Goal: Find specific page/section: Find specific page/section

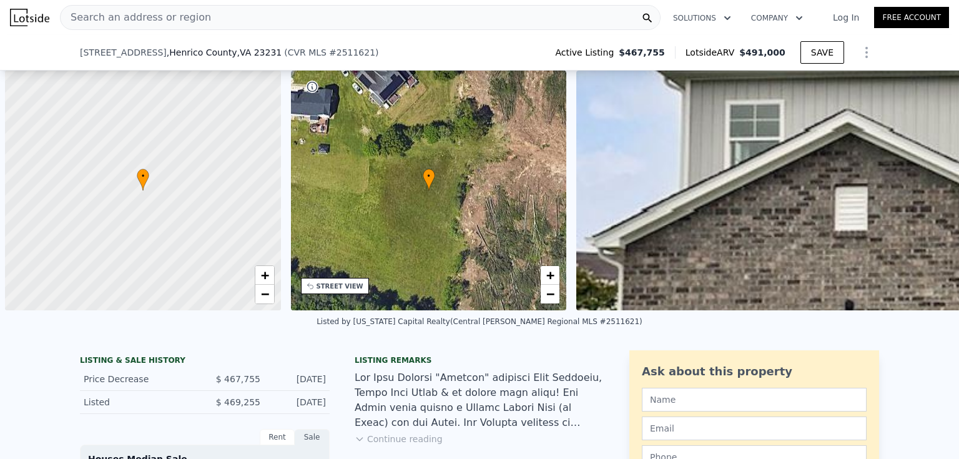
scroll to position [0, 5]
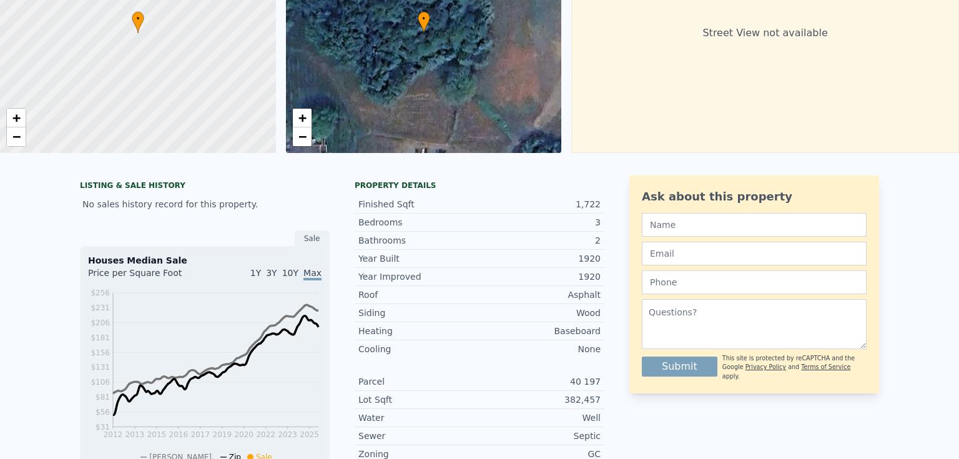
scroll to position [4, 0]
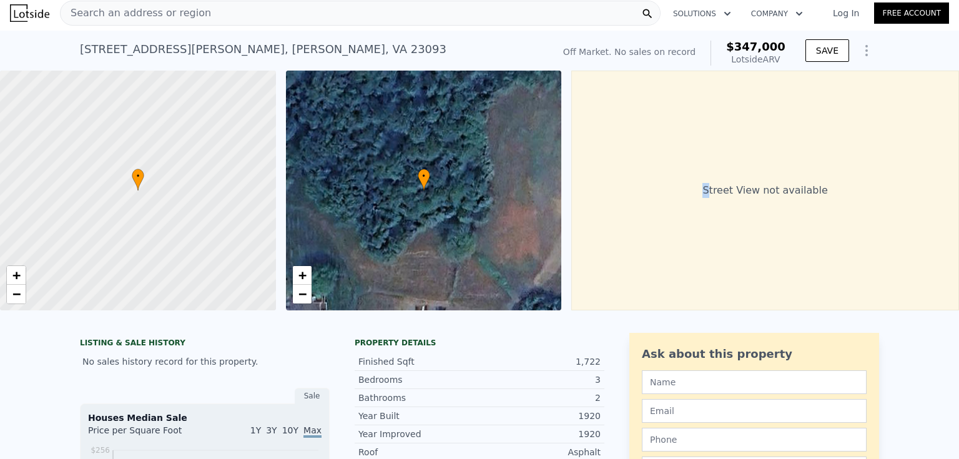
drag, startPoint x: 710, startPoint y: 272, endPoint x: 608, endPoint y: 295, distance: 104.2
click at [608, 295] on div "Street View not available" at bounding box center [765, 191] width 388 height 240
click at [235, 18] on div "Search an address or region" at bounding box center [360, 13] width 601 height 25
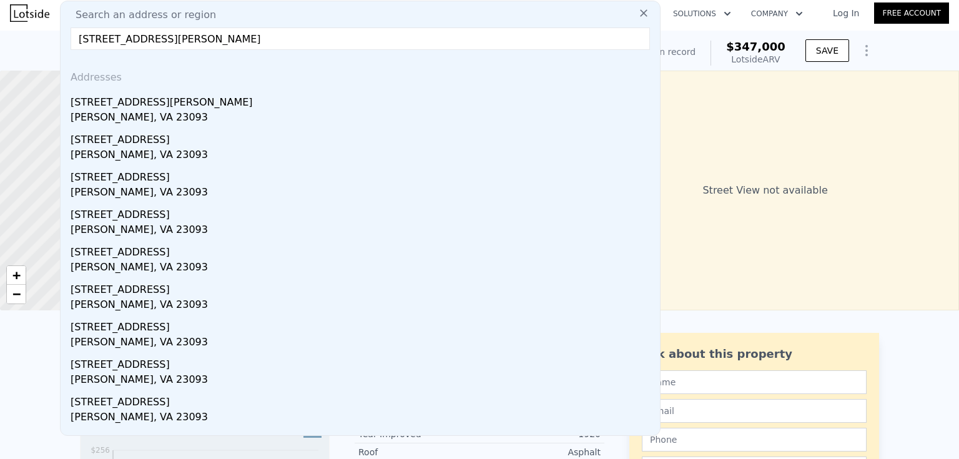
click at [169, 44] on input "2102 N Lakeshore Dr, Louisa, VA 23093" at bounding box center [360, 38] width 579 height 22
click at [109, 39] on input "2102 N Lakeshore Dr, Louisa, VA 23093" at bounding box center [360, 38] width 579 height 22
type input "2102 Lakeshore Dr, Louisa, VA 23093"
